Goal: Task Accomplishment & Management: Complete application form

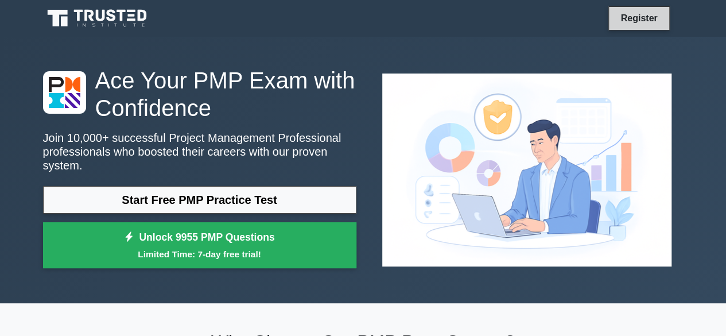
click at [620, 21] on link "Register" at bounding box center [639, 18] width 51 height 14
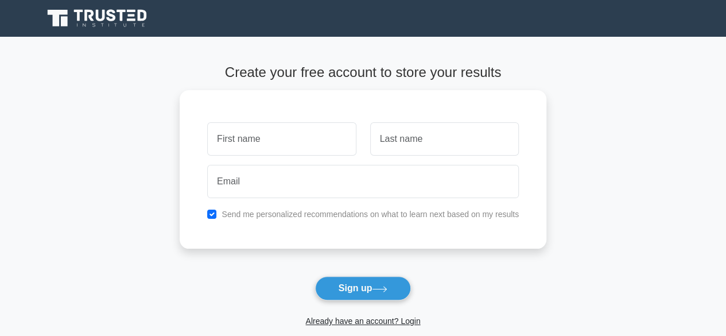
click at [332, 301] on div "Already have an account? Login" at bounding box center [363, 314] width 367 height 28
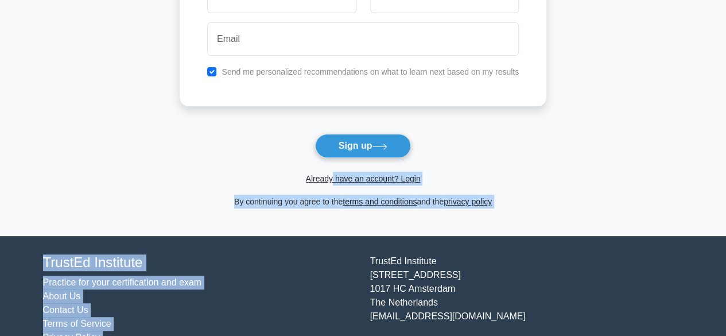
scroll to position [168, 0]
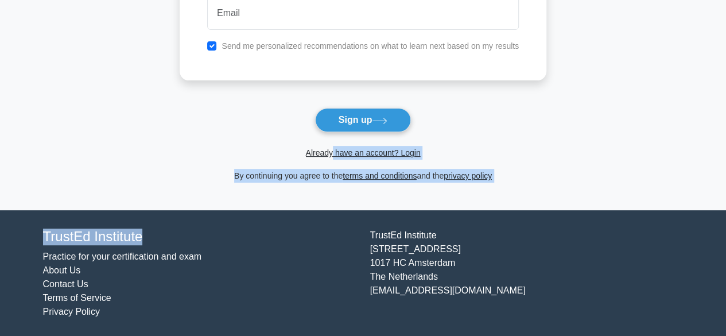
drag, startPoint x: 332, startPoint y: 301, endPoint x: 338, endPoint y: 211, distance: 90.3
click at [338, 211] on body "Register and the" at bounding box center [363, 84] width 726 height 505
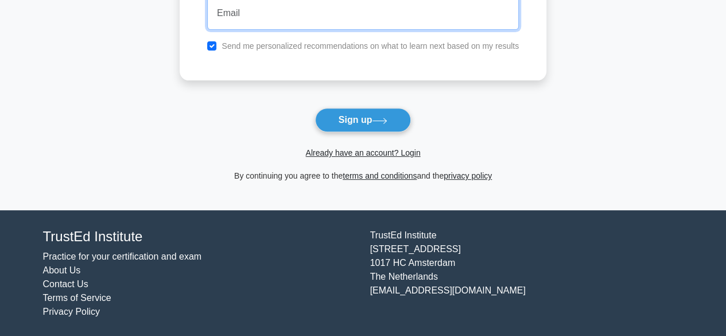
drag, startPoint x: 301, startPoint y: 24, endPoint x: 276, endPoint y: 174, distance: 152.6
click at [276, 174] on form "Create your free account to store your results Send me personalized recommendat…" at bounding box center [363, 39] width 367 height 287
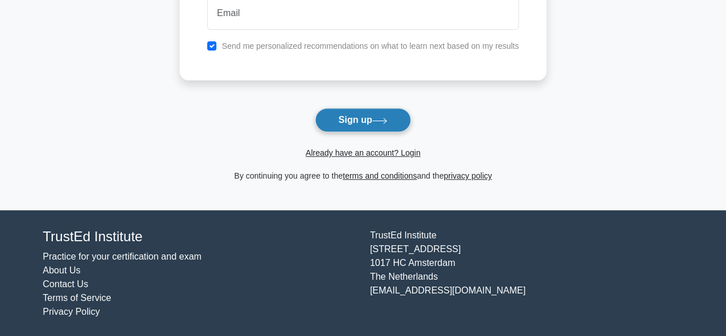
click at [363, 114] on button "Sign up" at bounding box center [363, 120] width 96 height 24
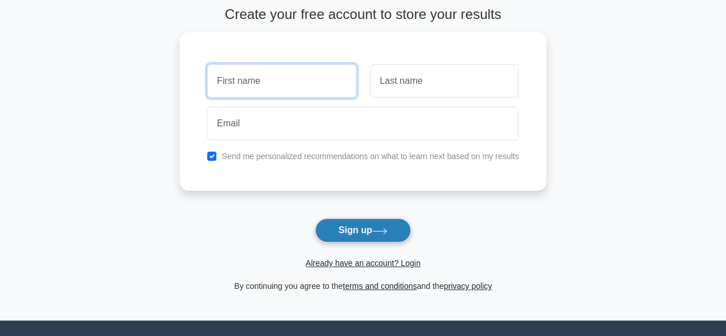
scroll to position [0, 0]
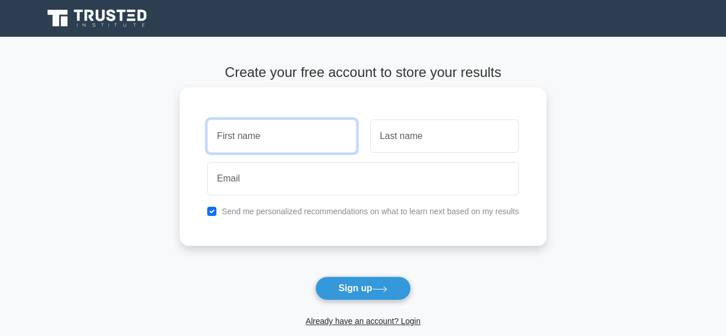
click at [292, 123] on input "text" at bounding box center [281, 135] width 149 height 33
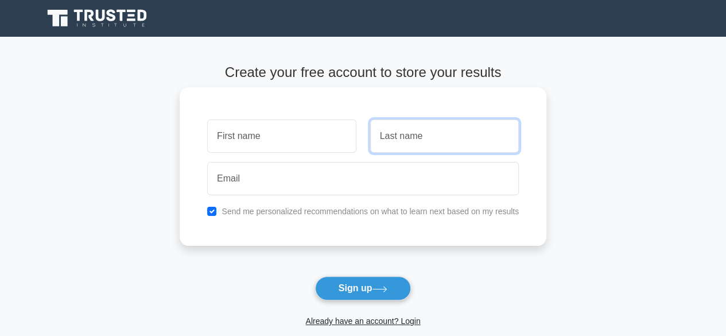
click at [464, 138] on input "text" at bounding box center [444, 135] width 149 height 33
type input "y"
drag, startPoint x: 464, startPoint y: 138, endPoint x: 385, endPoint y: 120, distance: 81.2
click at [385, 120] on input "y" at bounding box center [444, 135] width 149 height 33
click at [387, 142] on input "text" at bounding box center [444, 135] width 149 height 33
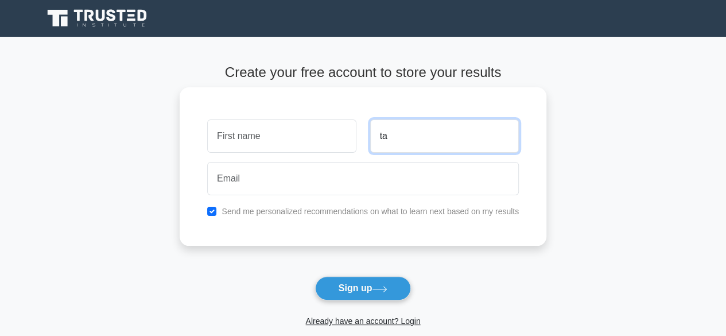
type input "t"
